Goal: Navigation & Orientation: Find specific page/section

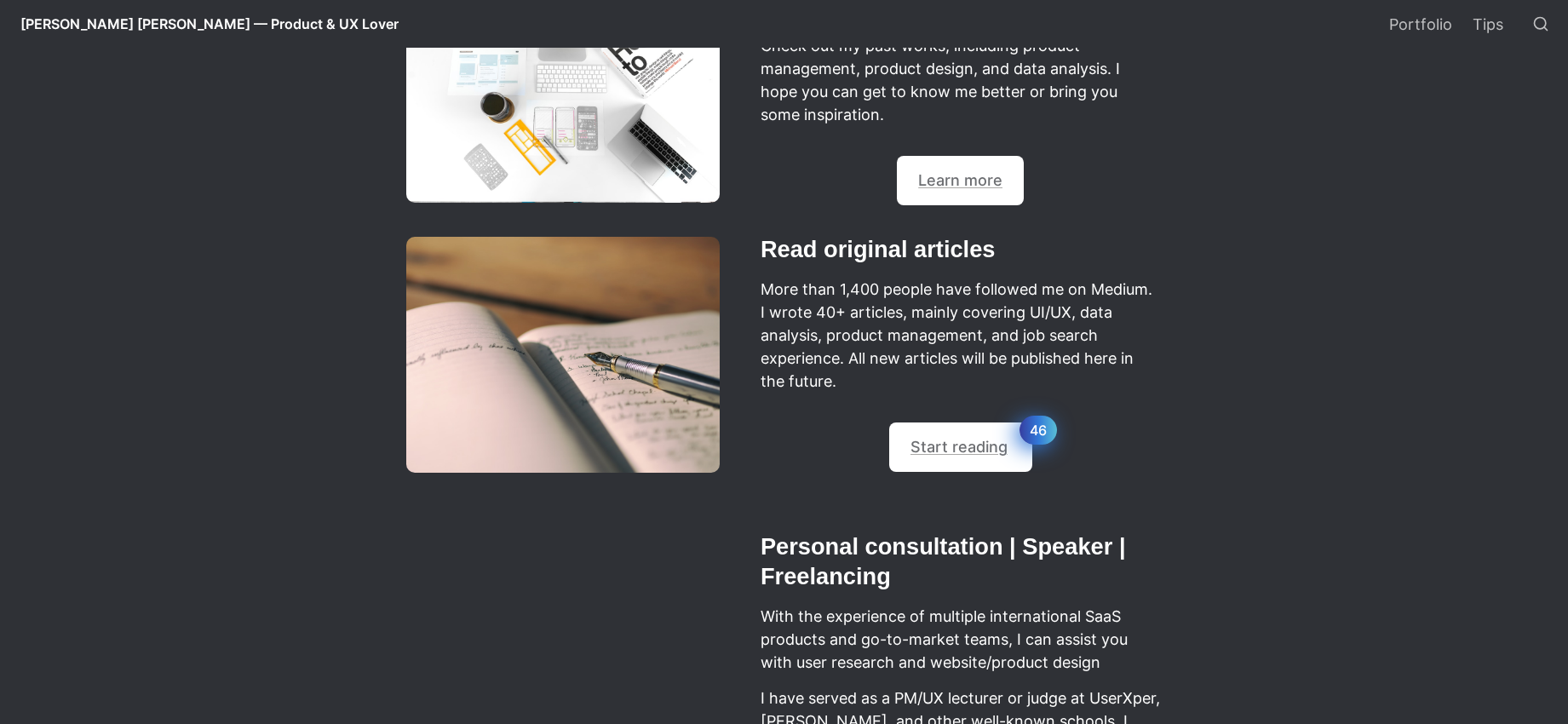
select select "語言翻譯小工具"
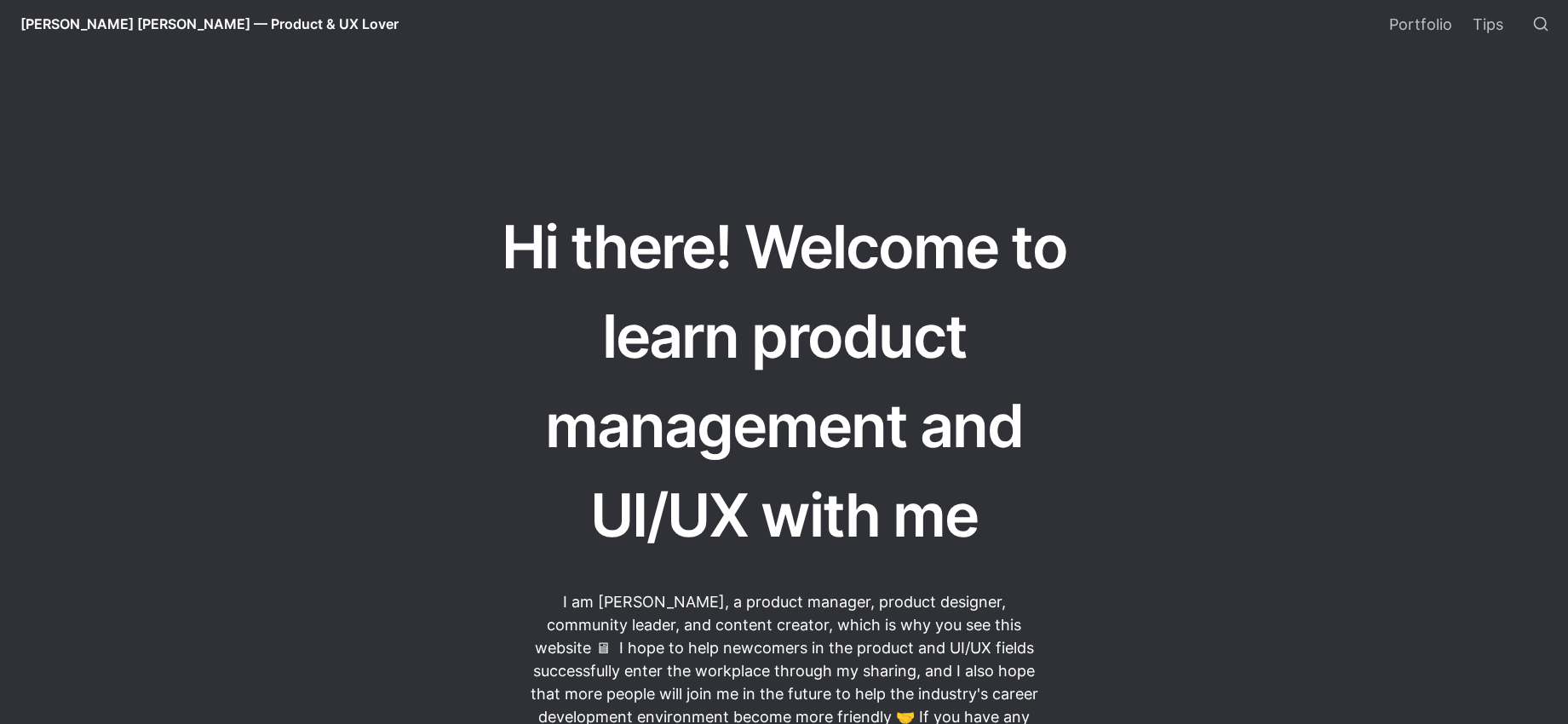
scroll to position [71, 0]
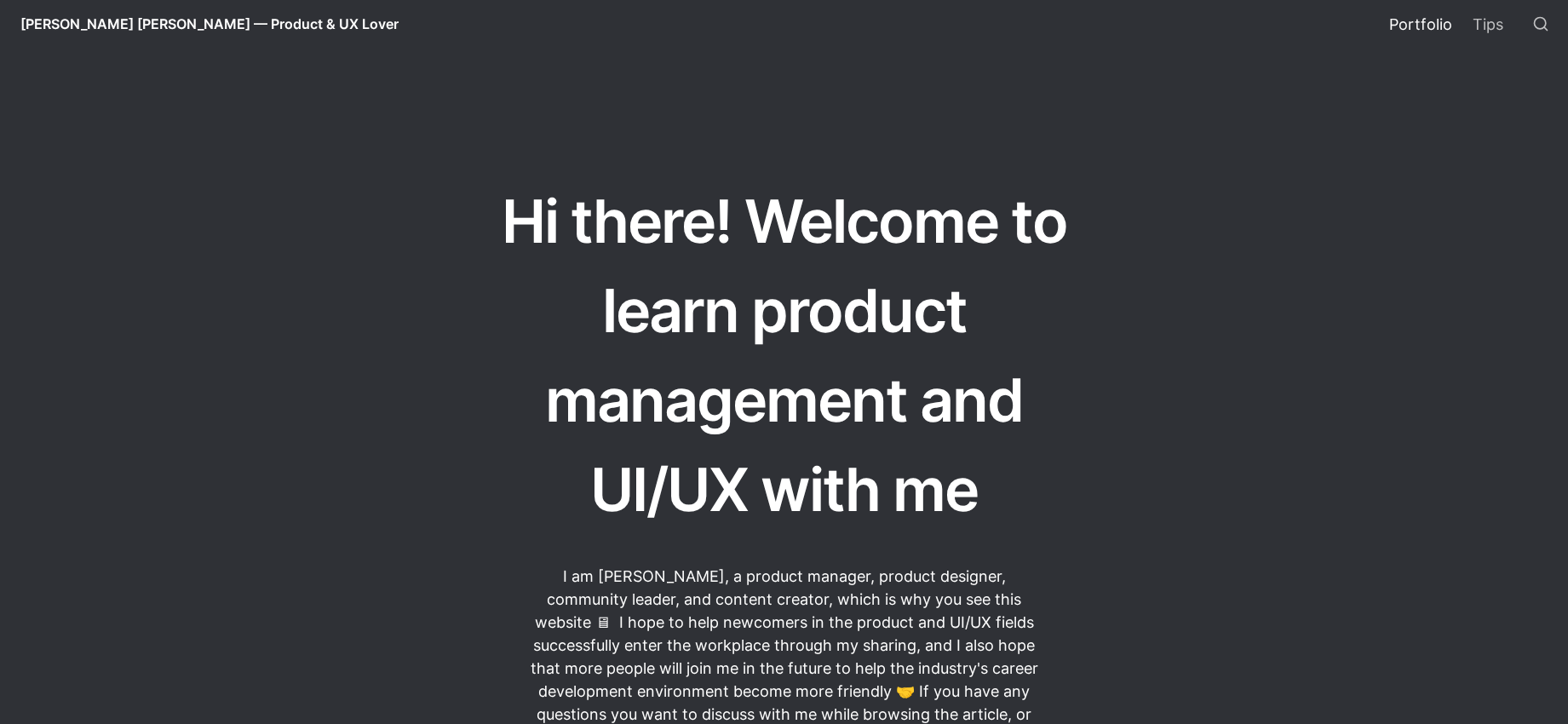
click at [1402, 24] on link "Portfolio" at bounding box center [1420, 24] width 84 height 48
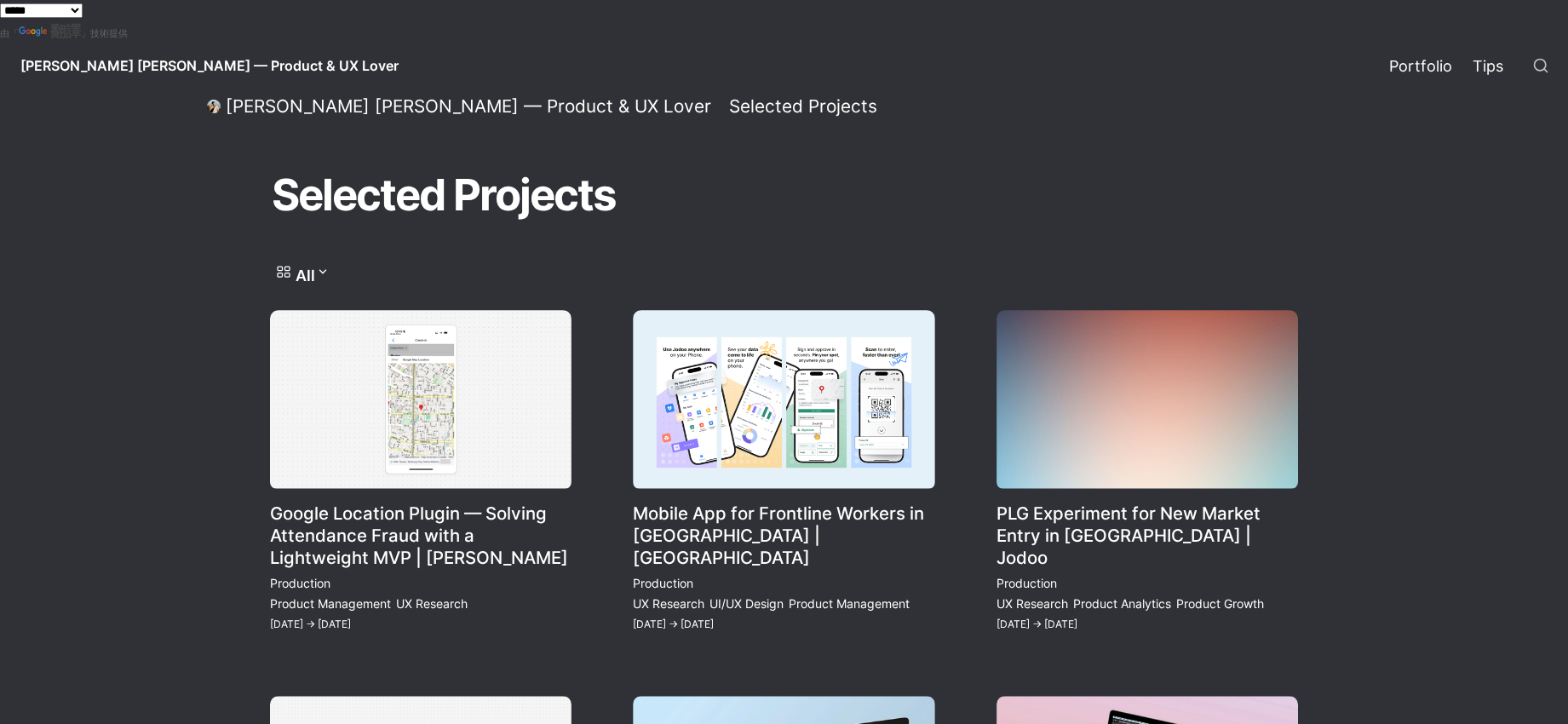
click at [1494, 71] on link "Tips" at bounding box center [1487, 65] width 51 height 48
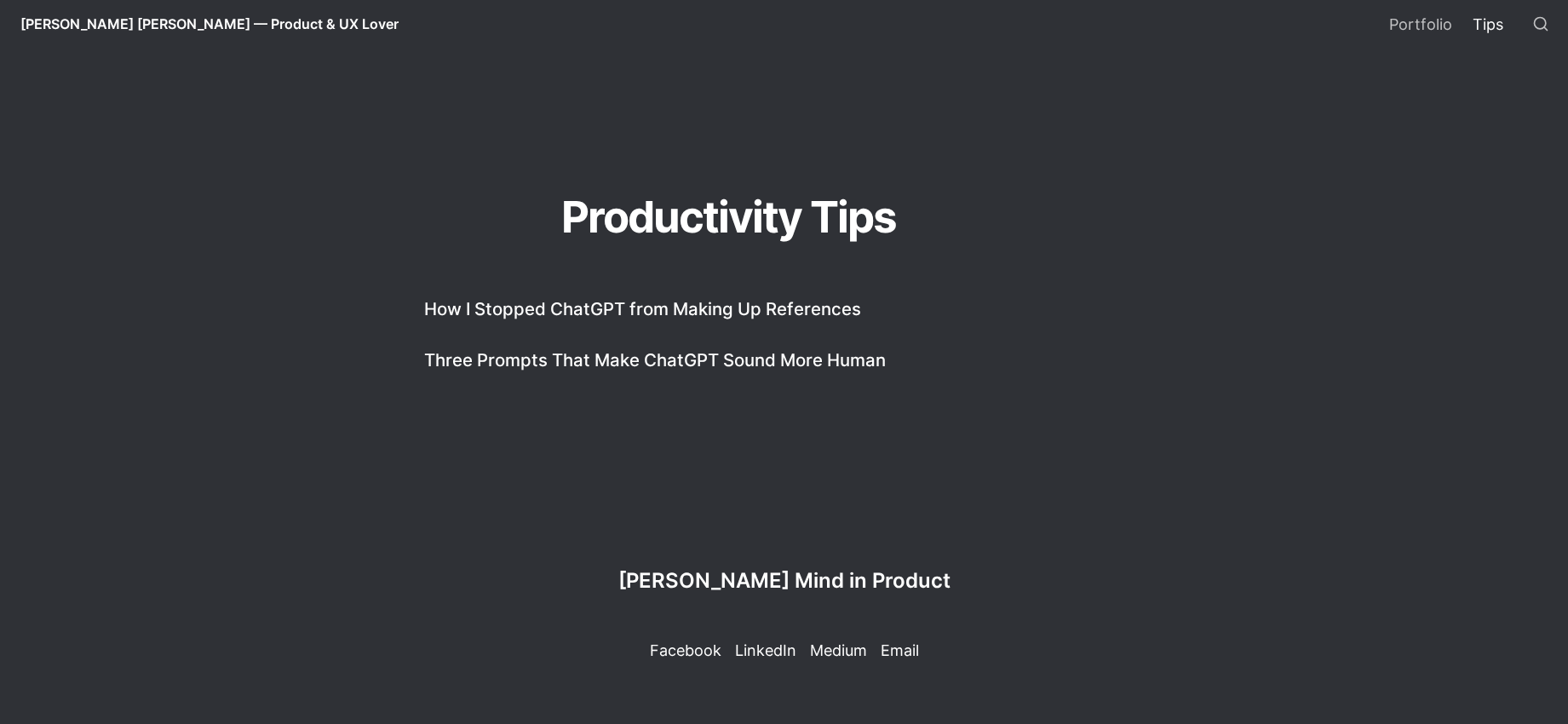
scroll to position [90, 0]
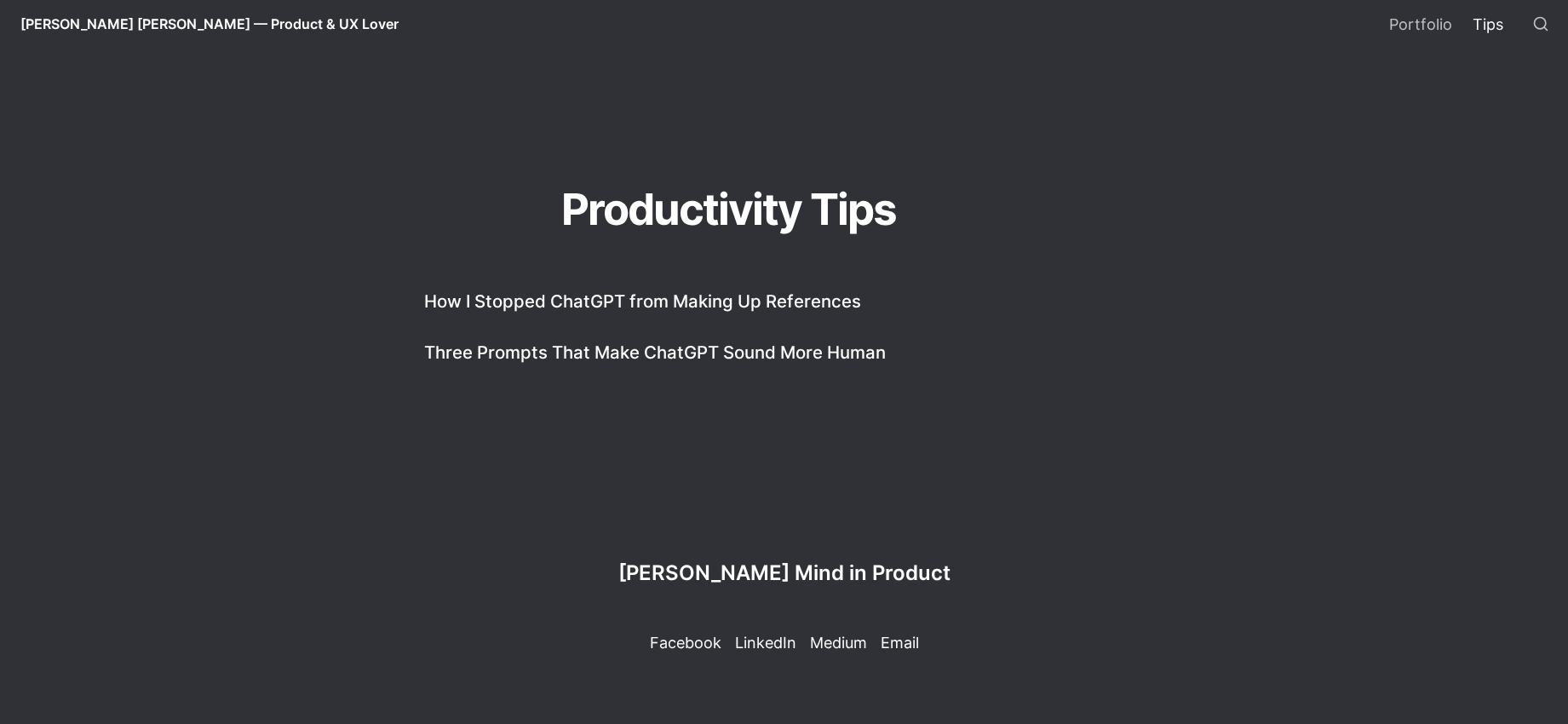
click at [149, 15] on span "[PERSON_NAME] [PERSON_NAME] — Product & UX Lover" at bounding box center [210, 24] width 378 height 17
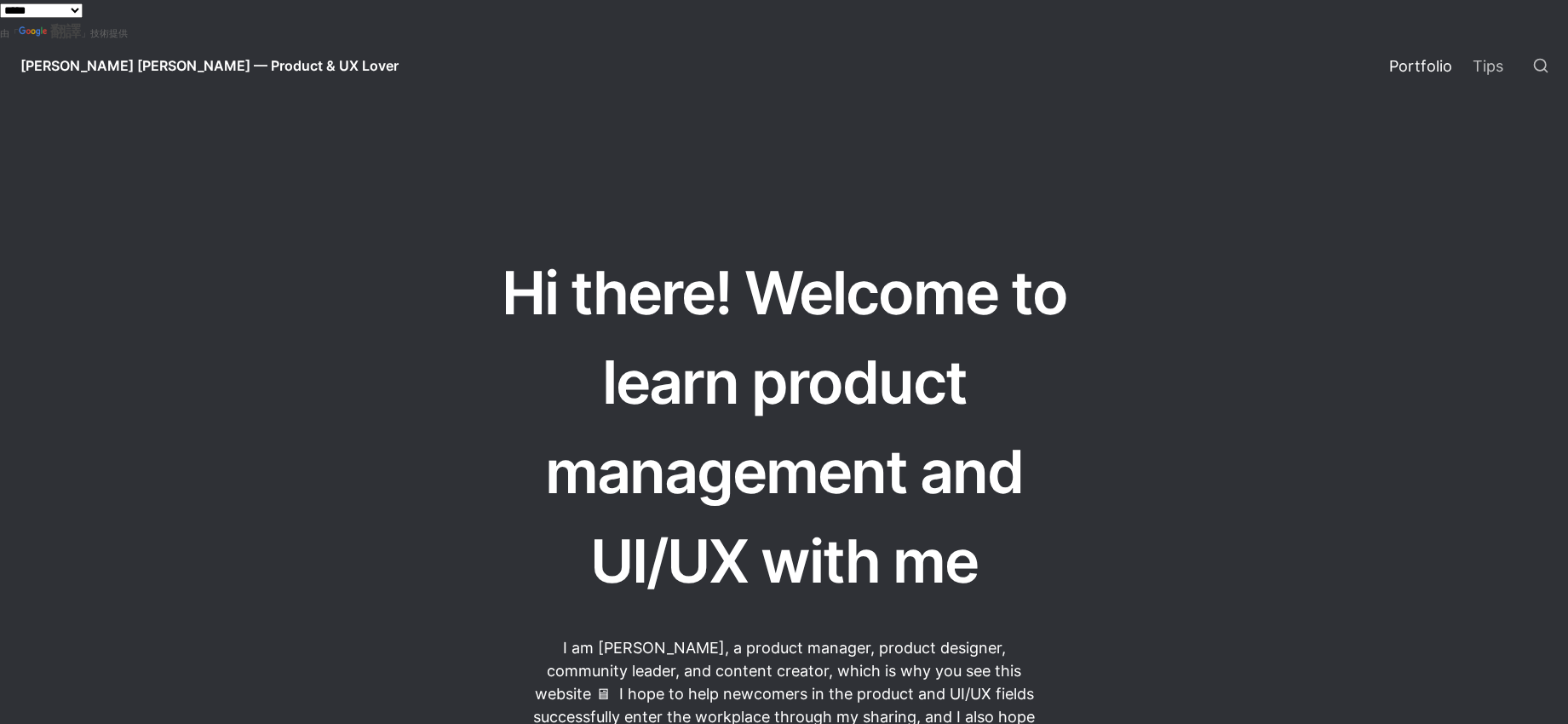
click at [1415, 68] on link "Portfolio" at bounding box center [1420, 65] width 84 height 48
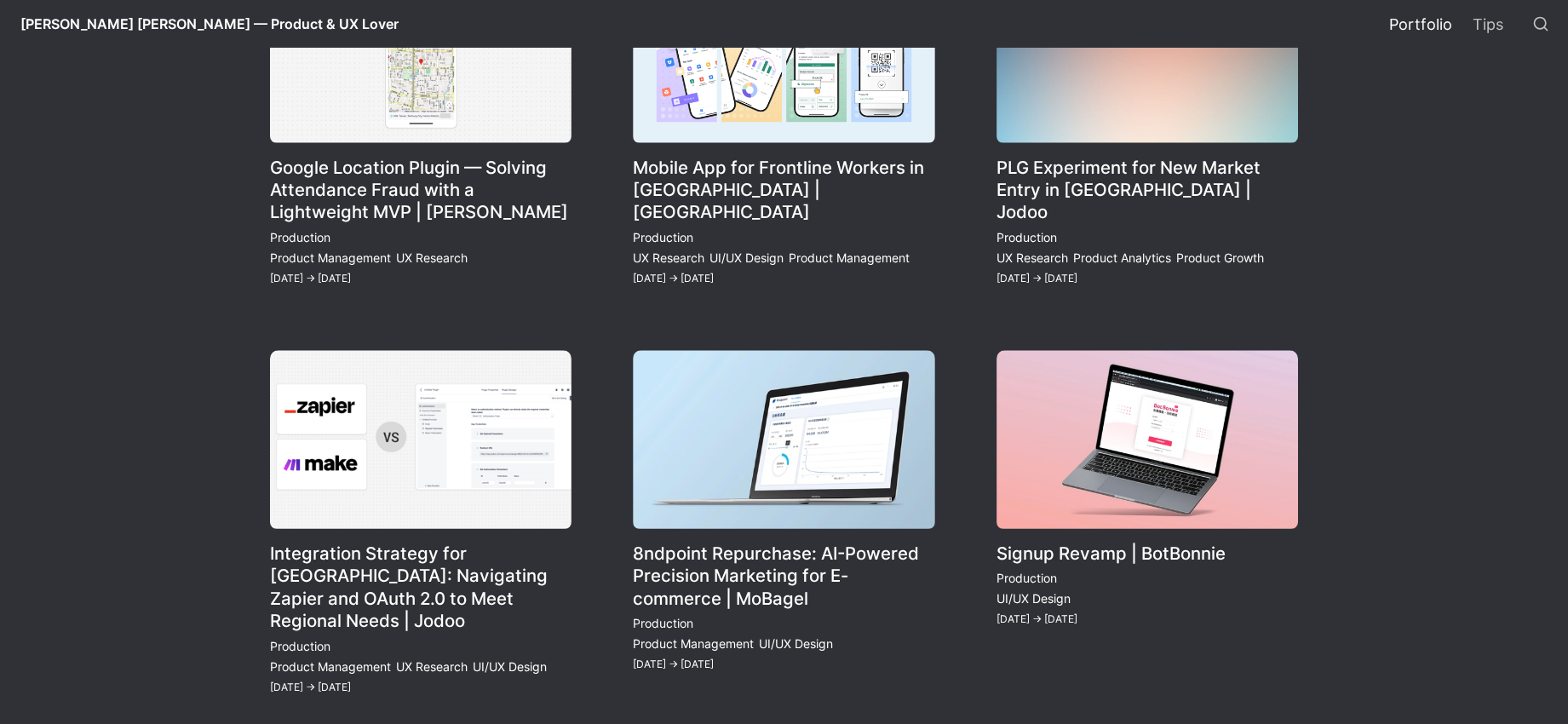
scroll to position [518, 0]
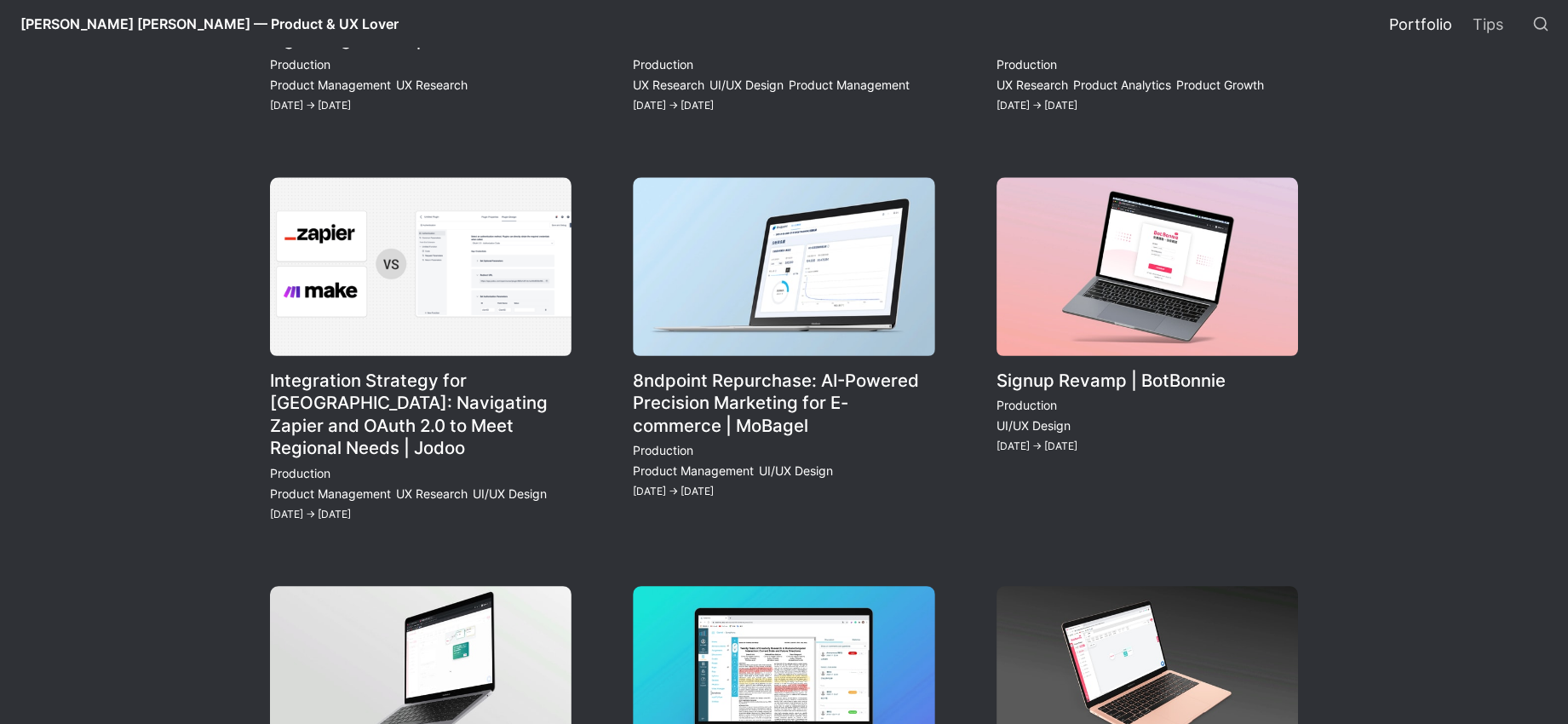
click at [750, 422] on link "8ndpoint Repurchase: AI-Powered Precision Marketing for E-commerce | MoBagel" at bounding box center [784, 350] width 301 height 346
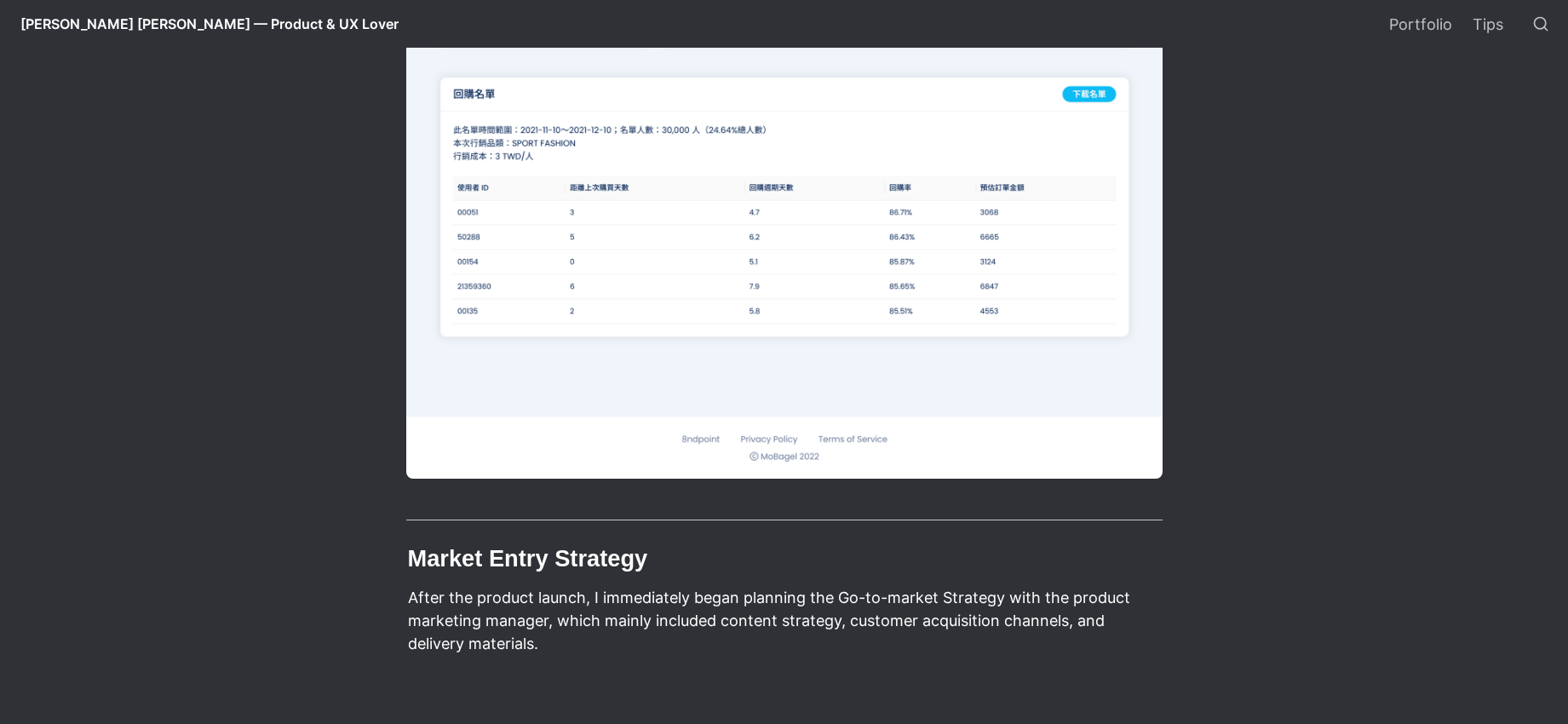
scroll to position [8331, 0]
